Goal: Task Accomplishment & Management: Use online tool/utility

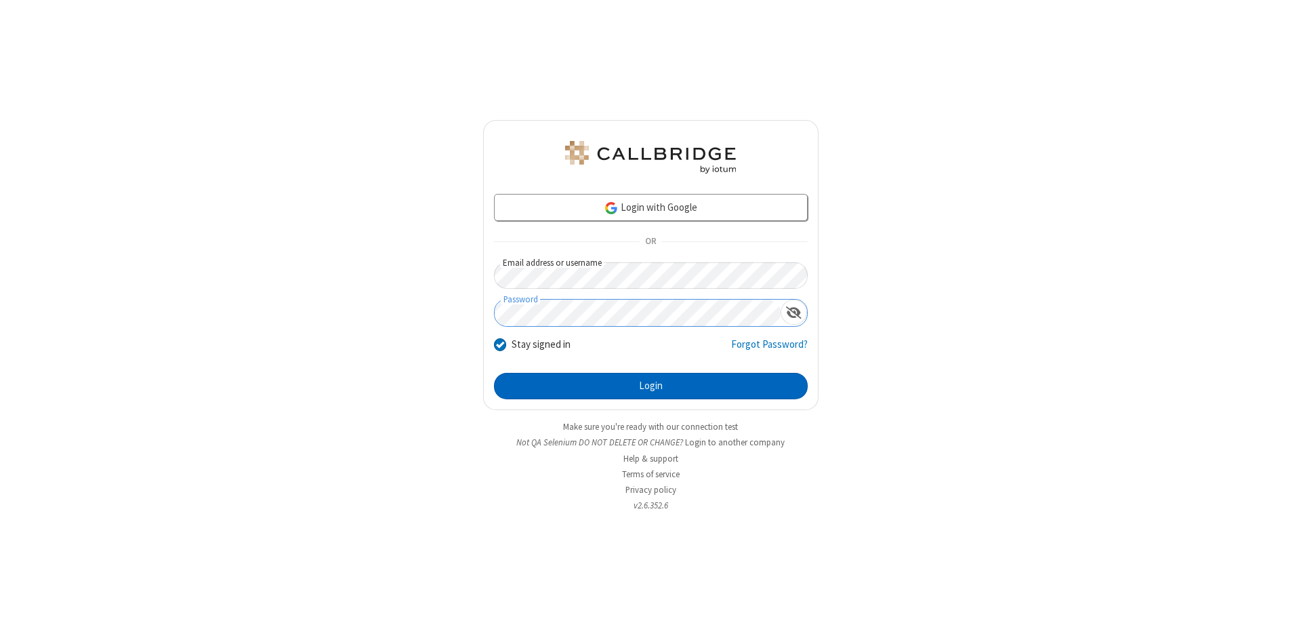
click at [651, 386] on button "Login" at bounding box center [651, 386] width 314 height 27
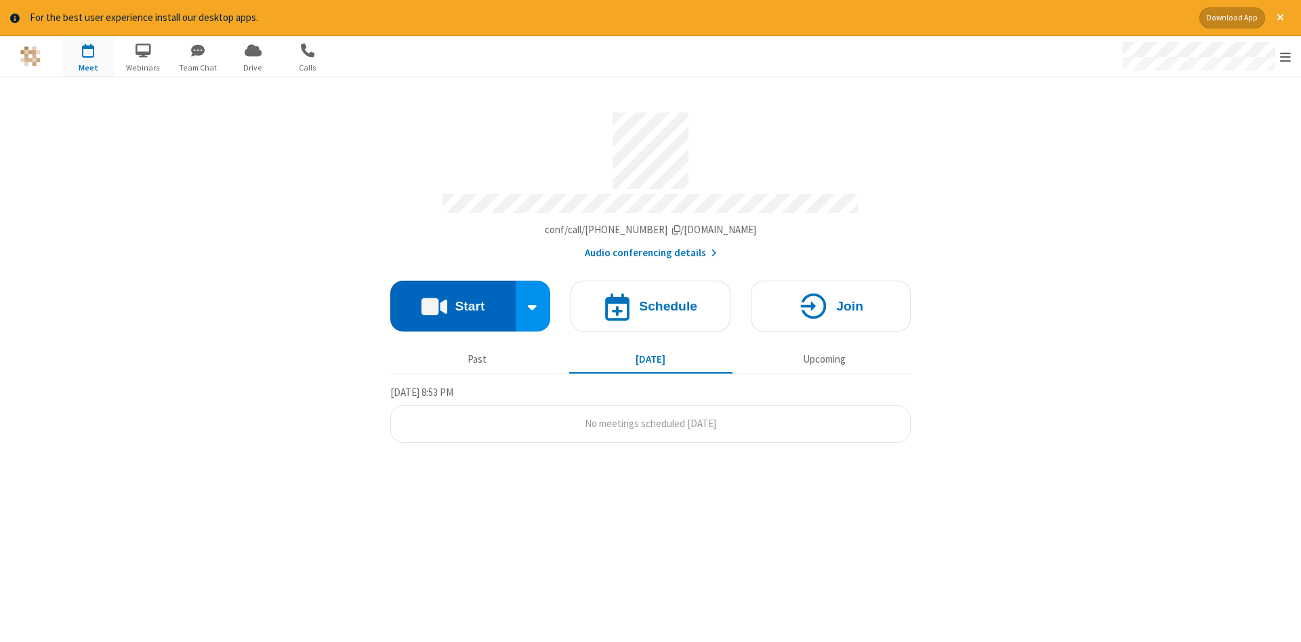
click at [453, 301] on button "Start" at bounding box center [452, 306] width 125 height 51
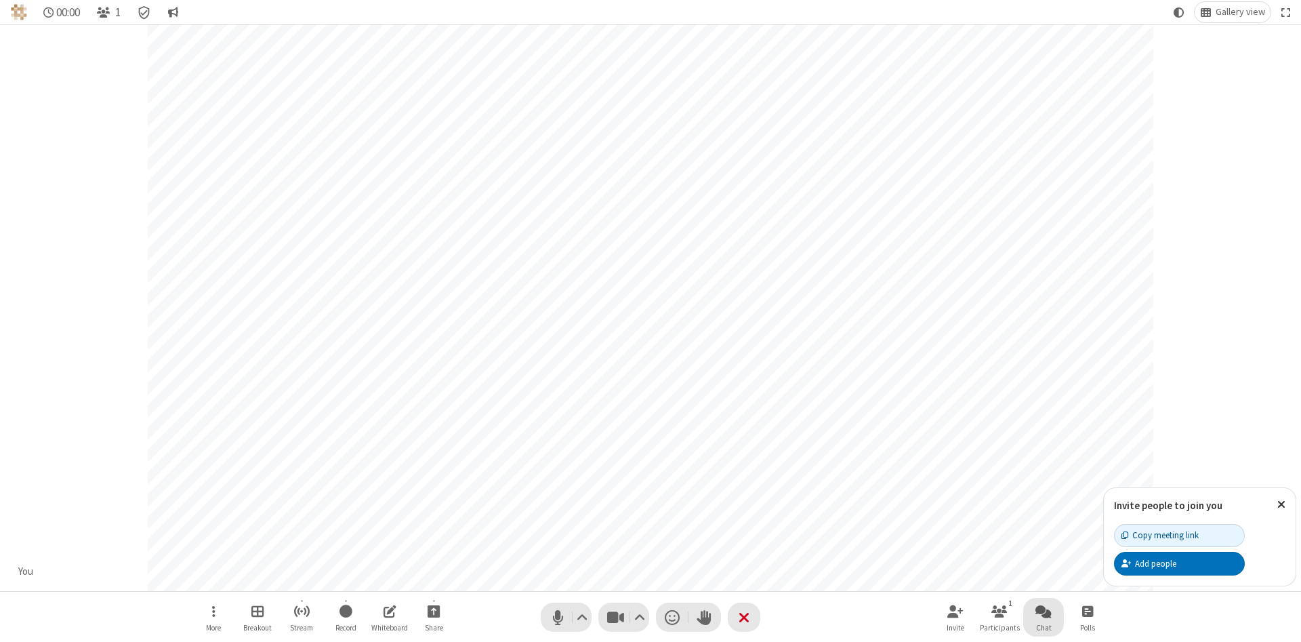
click at [1044, 611] on span "Open chat" at bounding box center [1043, 610] width 16 height 17
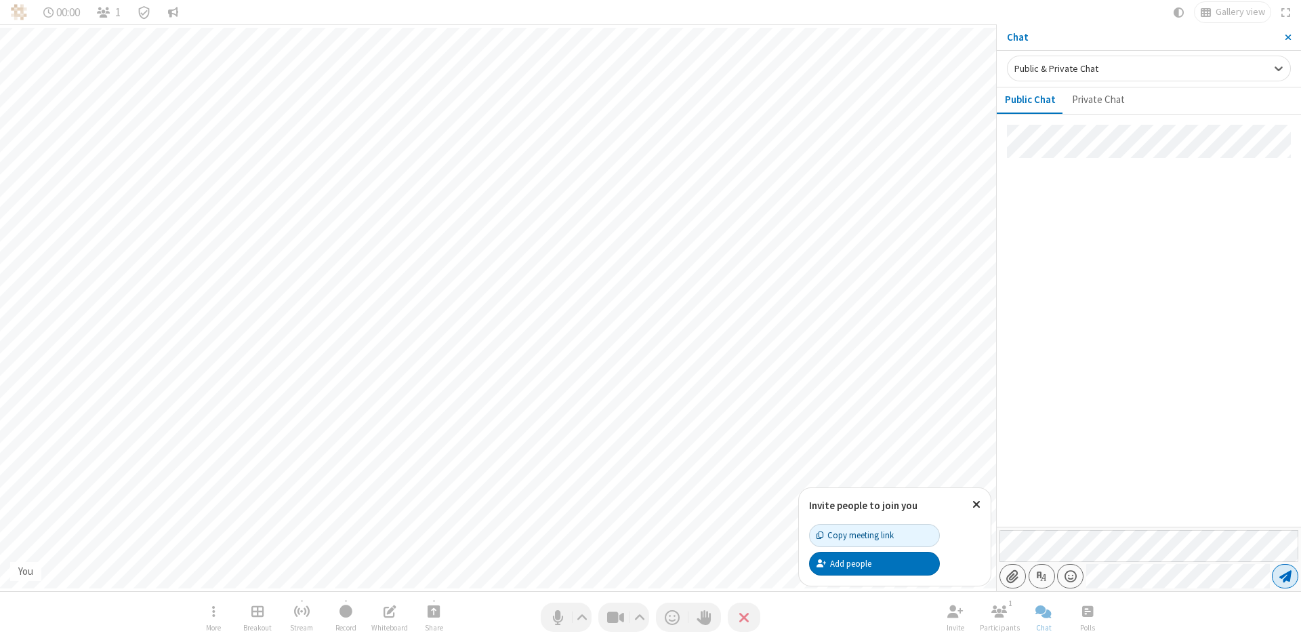
click at [1285, 576] on span "Send message" at bounding box center [1285, 576] width 12 height 14
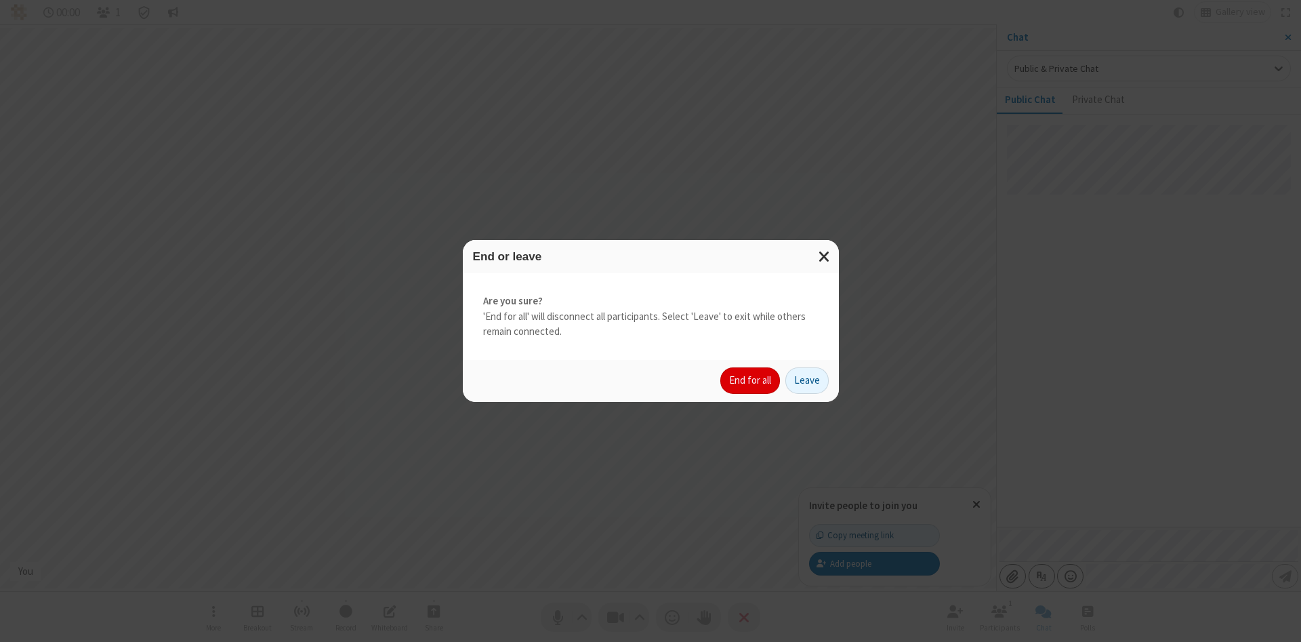
click at [751, 380] on button "End for all" at bounding box center [750, 380] width 60 height 27
